Goal: Task Accomplishment & Management: Manage account settings

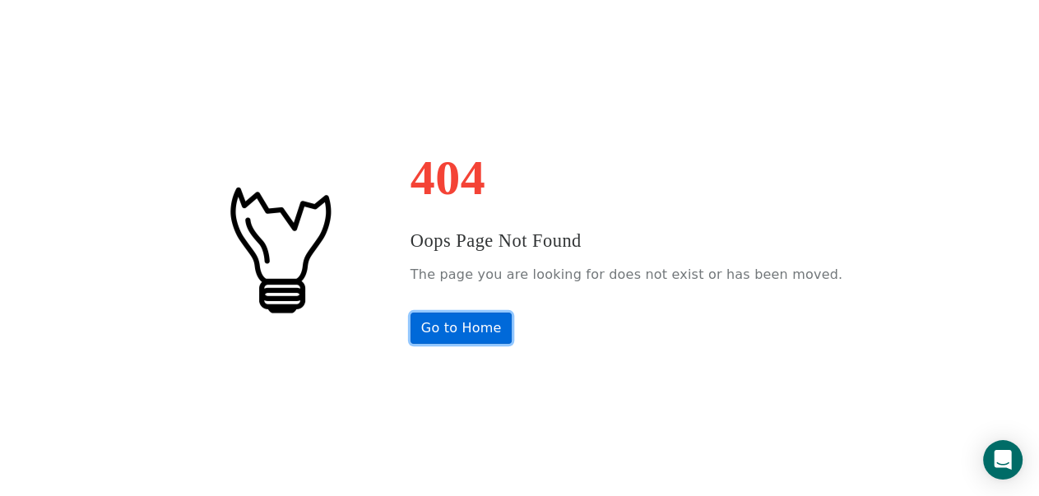
click at [488, 328] on link "Go to Home" at bounding box center [461, 328] width 102 height 31
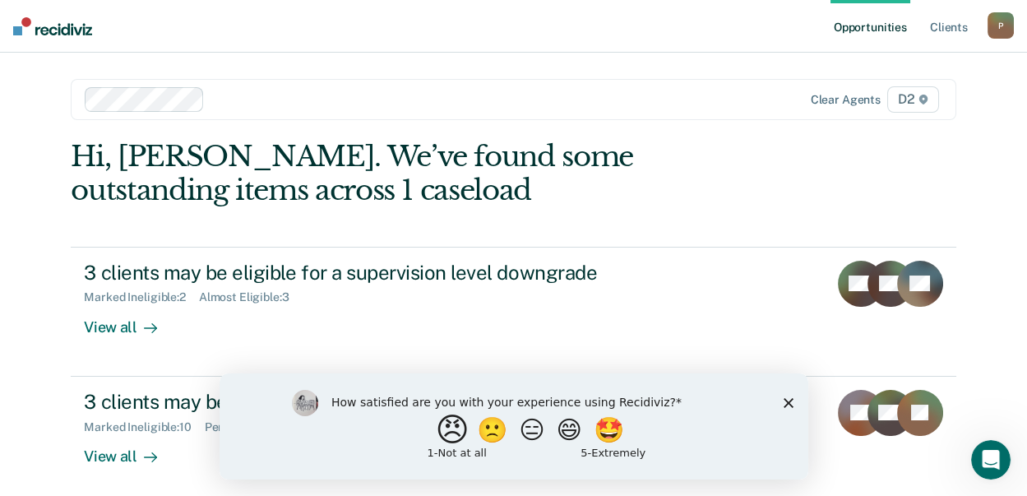
click at [437, 431] on button "😠" at bounding box center [453, 429] width 39 height 33
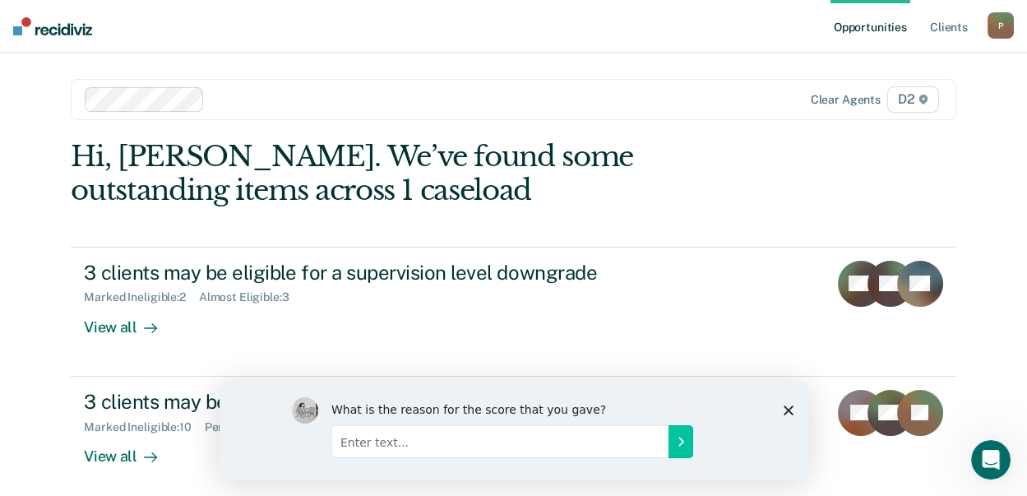
click at [786, 411] on polygon "Close survey" at bounding box center [788, 410] width 10 height 10
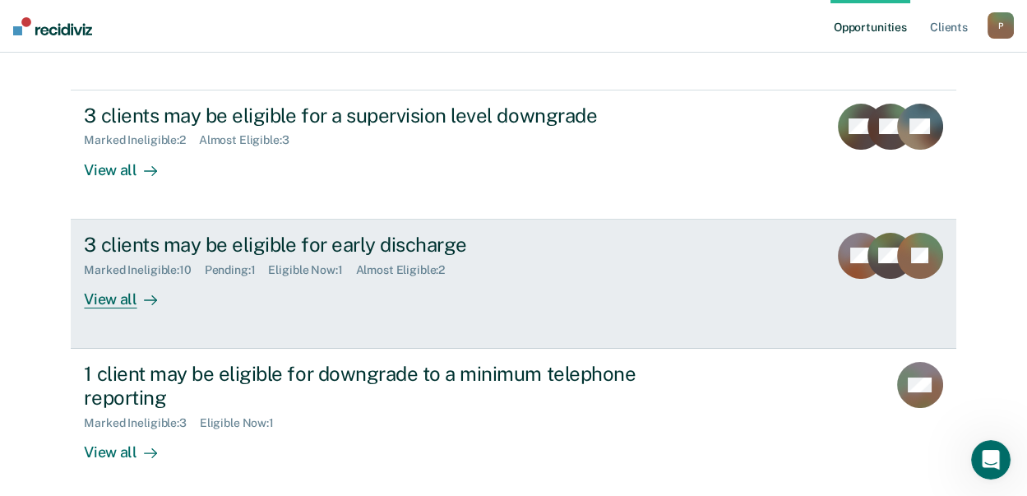
scroll to position [160, 0]
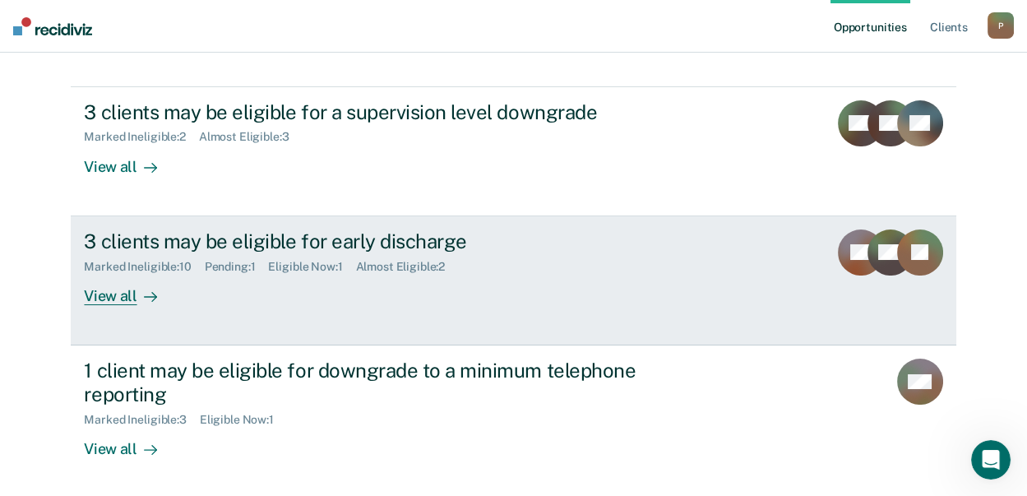
click at [174, 238] on div "3 clients may be eligible for early discharge" at bounding box center [372, 242] width 577 height 24
